Goal: Information Seeking & Learning: Understand process/instructions

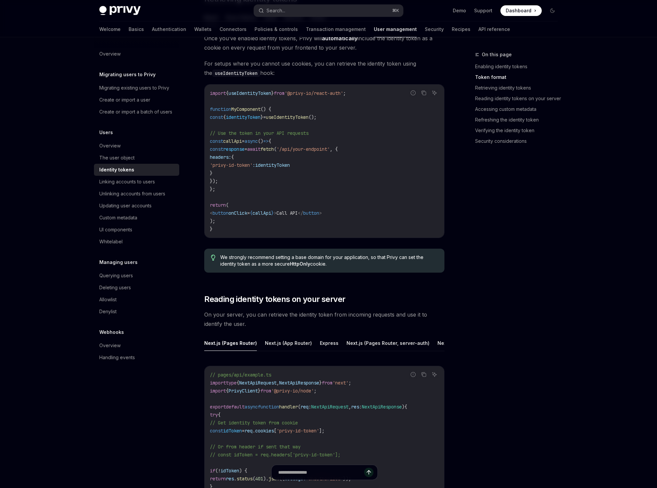
scroll to position [750, 0]
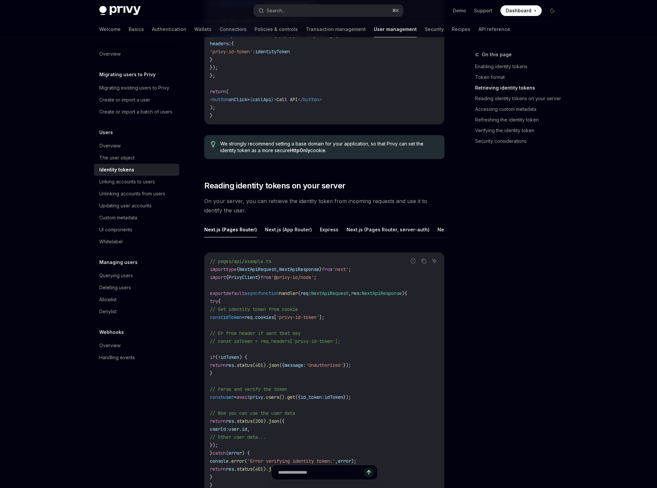
click at [499, 152] on div "On this page Enabling identity tokens Token format Retrieving identity tokens R…" at bounding box center [512, 101] width 101 height 101
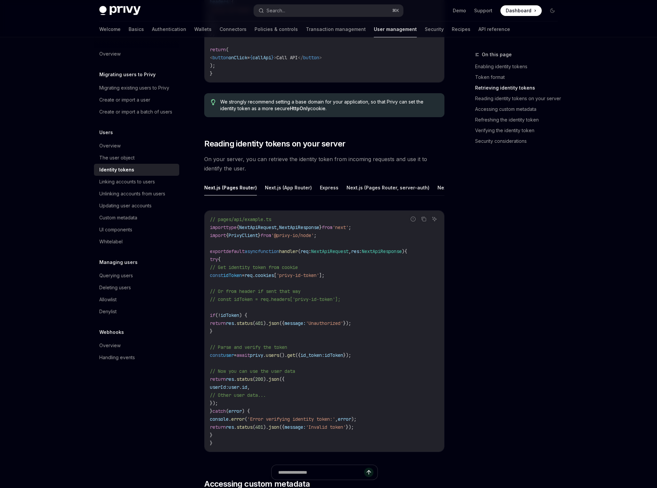
scroll to position [780, 0]
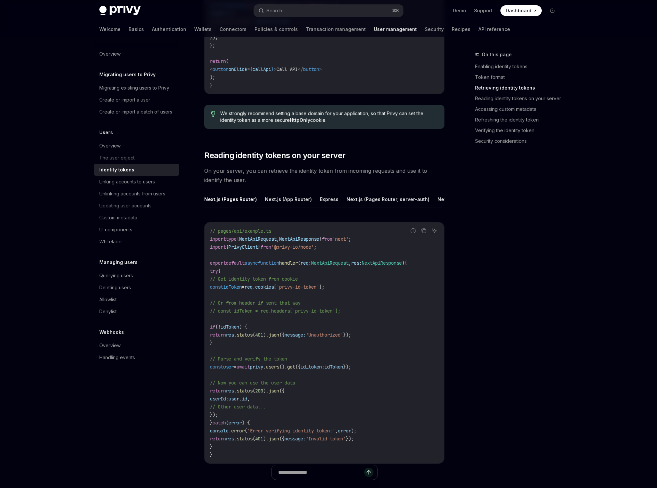
click at [290, 24] on span "identityToken" at bounding box center [272, 21] width 35 height 6
copy span "identityToken"
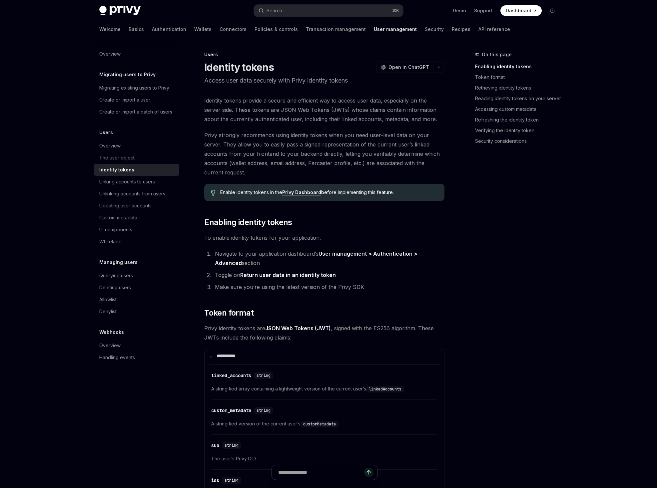
click at [315, 201] on div "Enable identity tokens in the Privy Dashboard before implementing this feature." at bounding box center [324, 192] width 240 height 17
click at [316, 196] on link "Privy Dashboard" at bounding box center [301, 193] width 39 height 6
click at [288, 196] on link "Privy Dashboard" at bounding box center [301, 193] width 39 height 6
